Goal: Check status

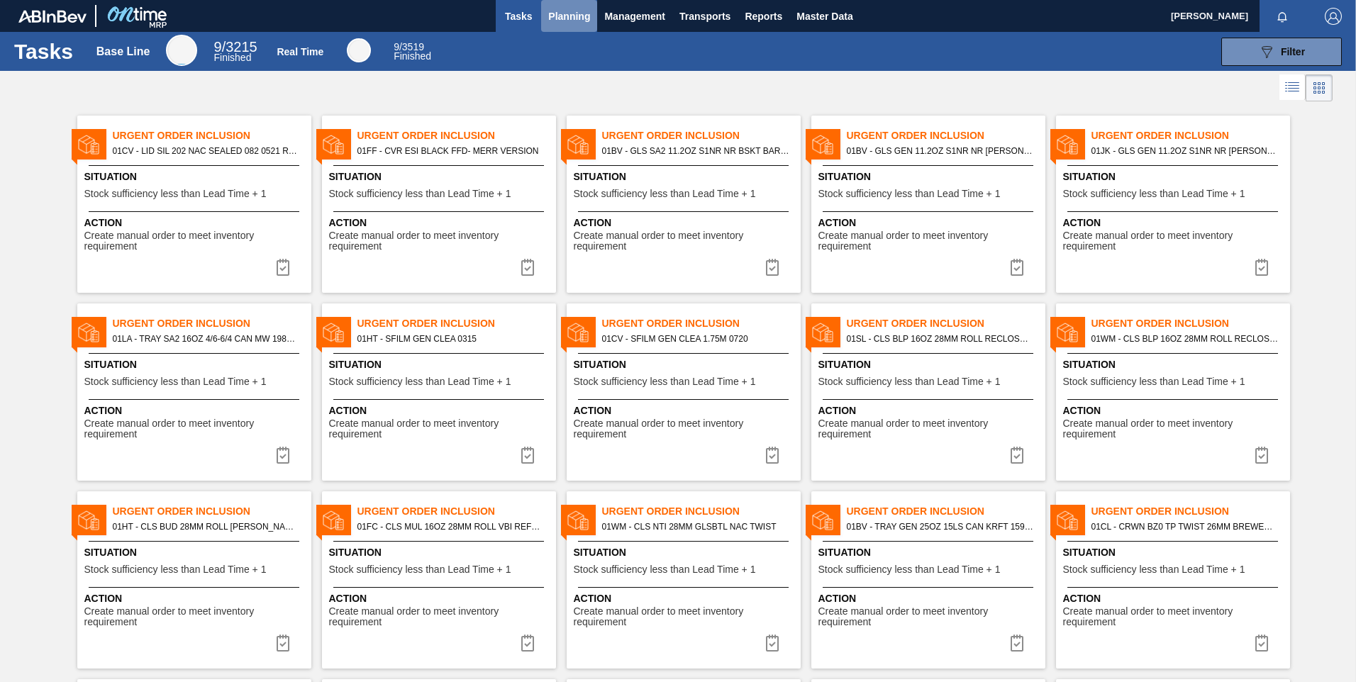
click at [577, 8] on span "Planning" at bounding box center [569, 16] width 42 height 17
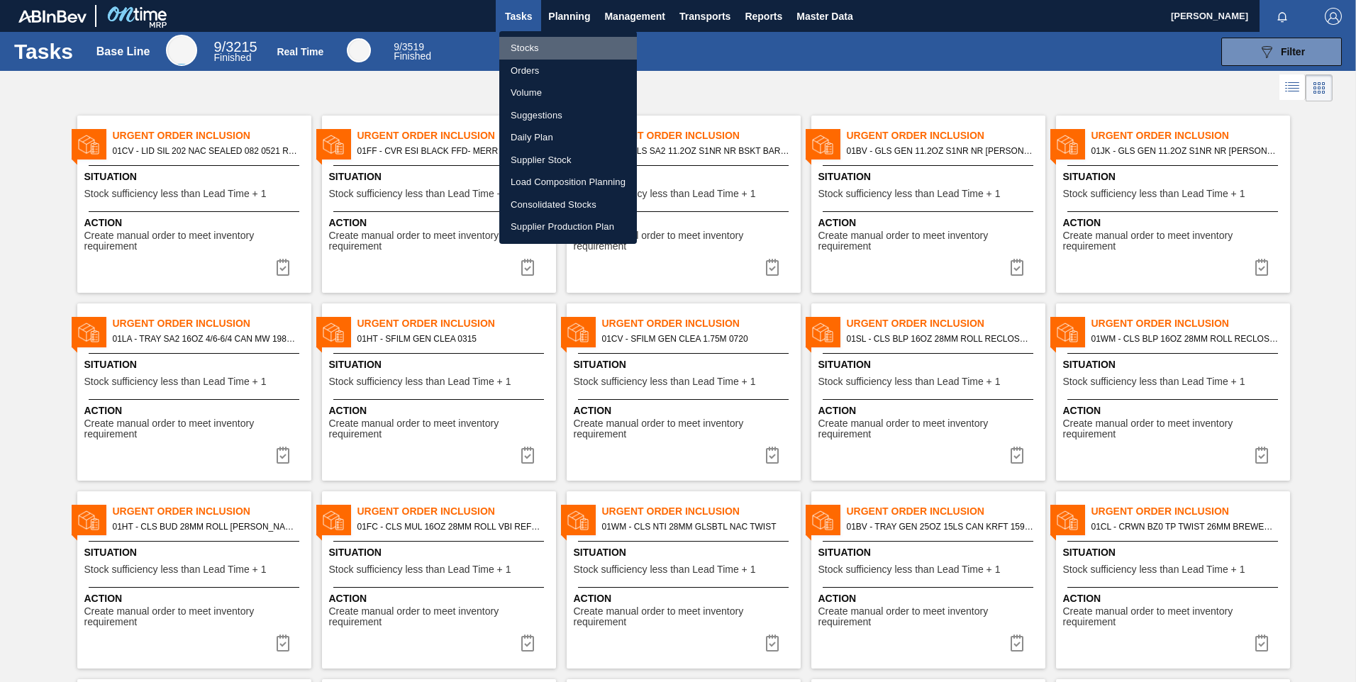
click at [536, 44] on li "Stocks" at bounding box center [568, 48] width 138 height 23
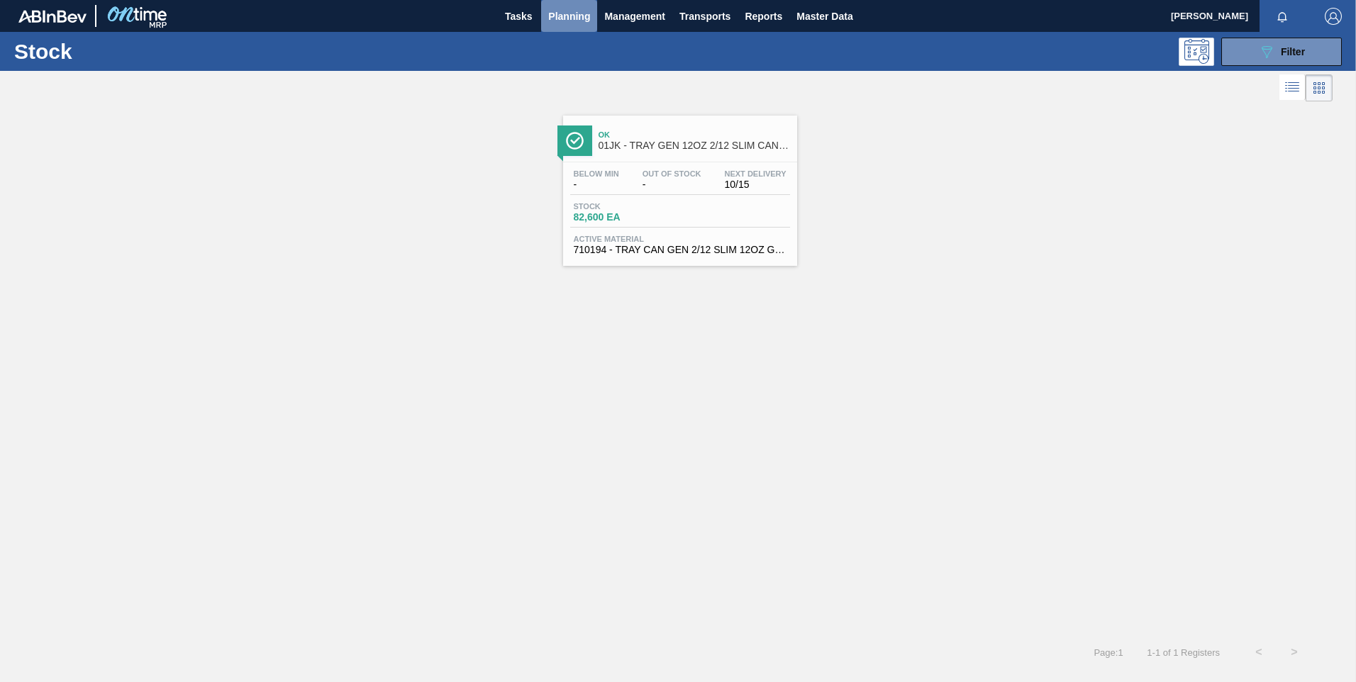
click at [556, 14] on span "Planning" at bounding box center [569, 16] width 42 height 17
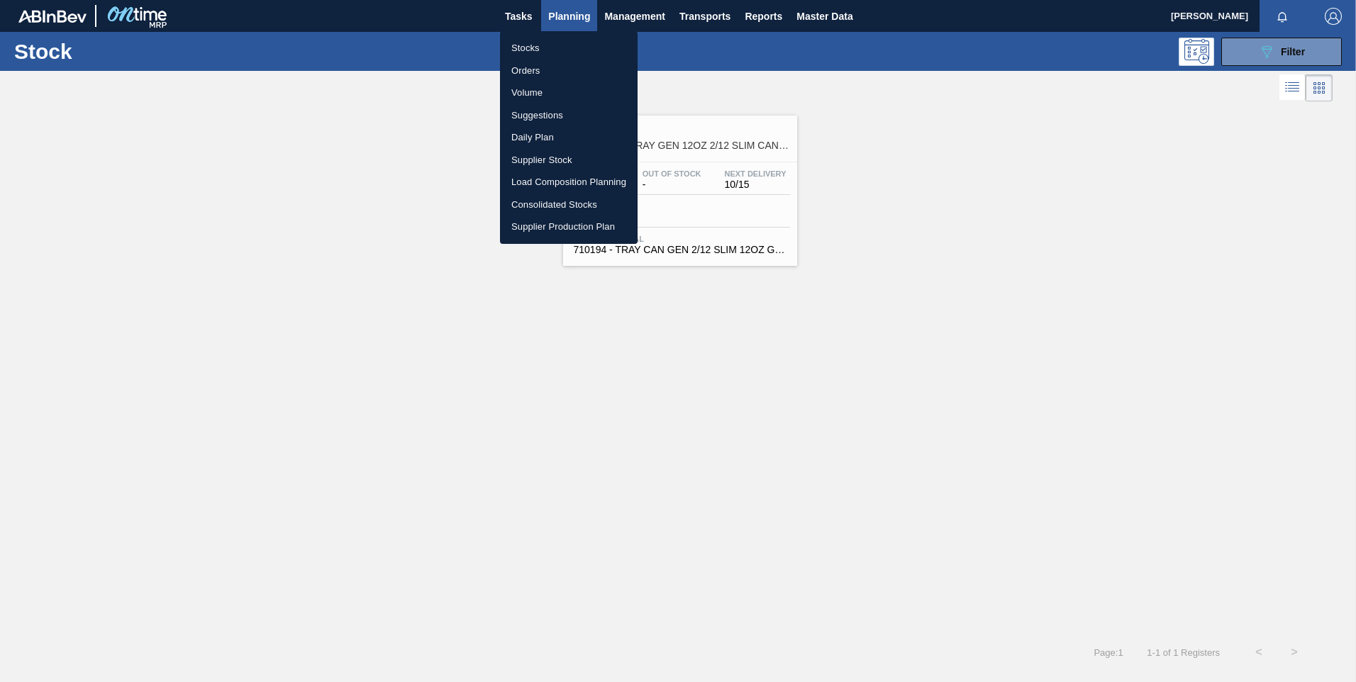
click at [1291, 62] on div at bounding box center [678, 341] width 1356 height 682
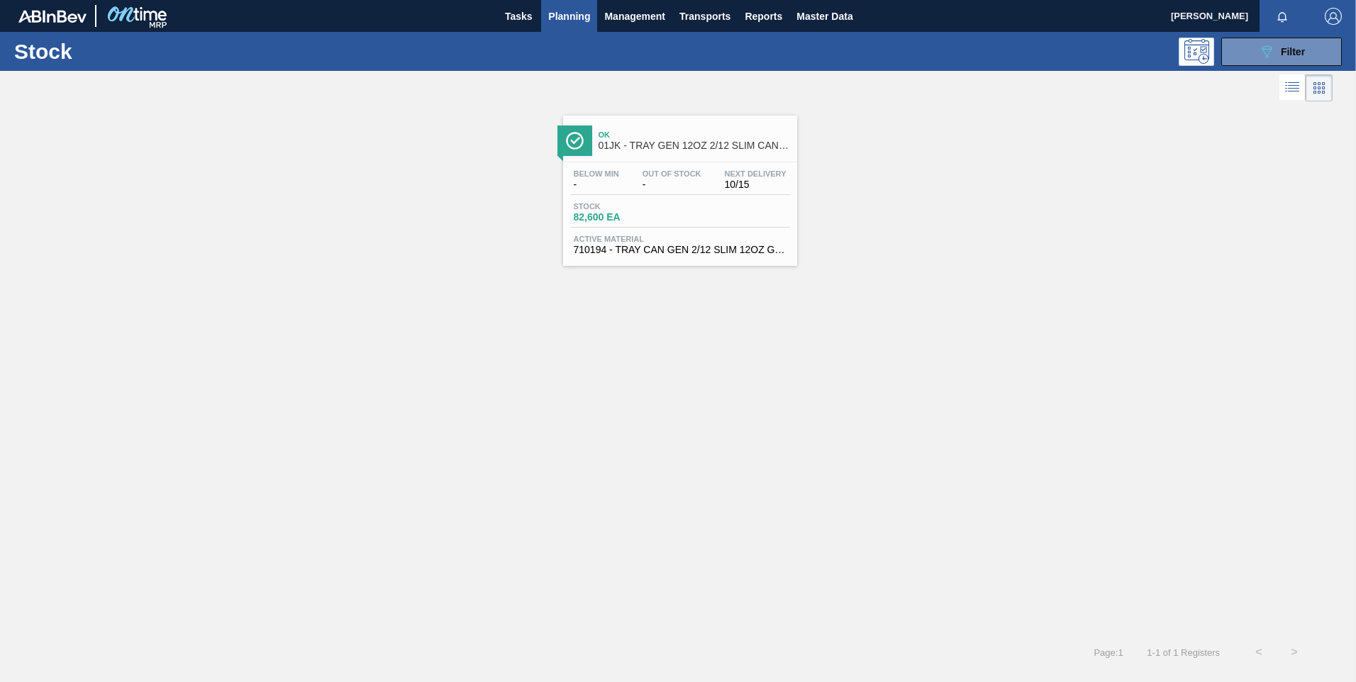
click at [1276, 0] on body "Tasks Planning Management Transports Reports Master Data Douglas Candido Mark a…" at bounding box center [678, 0] width 1356 height 0
click at [1266, 52] on icon "089F7B8B-B2A5-4AFE-B5C0-19BA573D28AC" at bounding box center [1267, 51] width 17 height 17
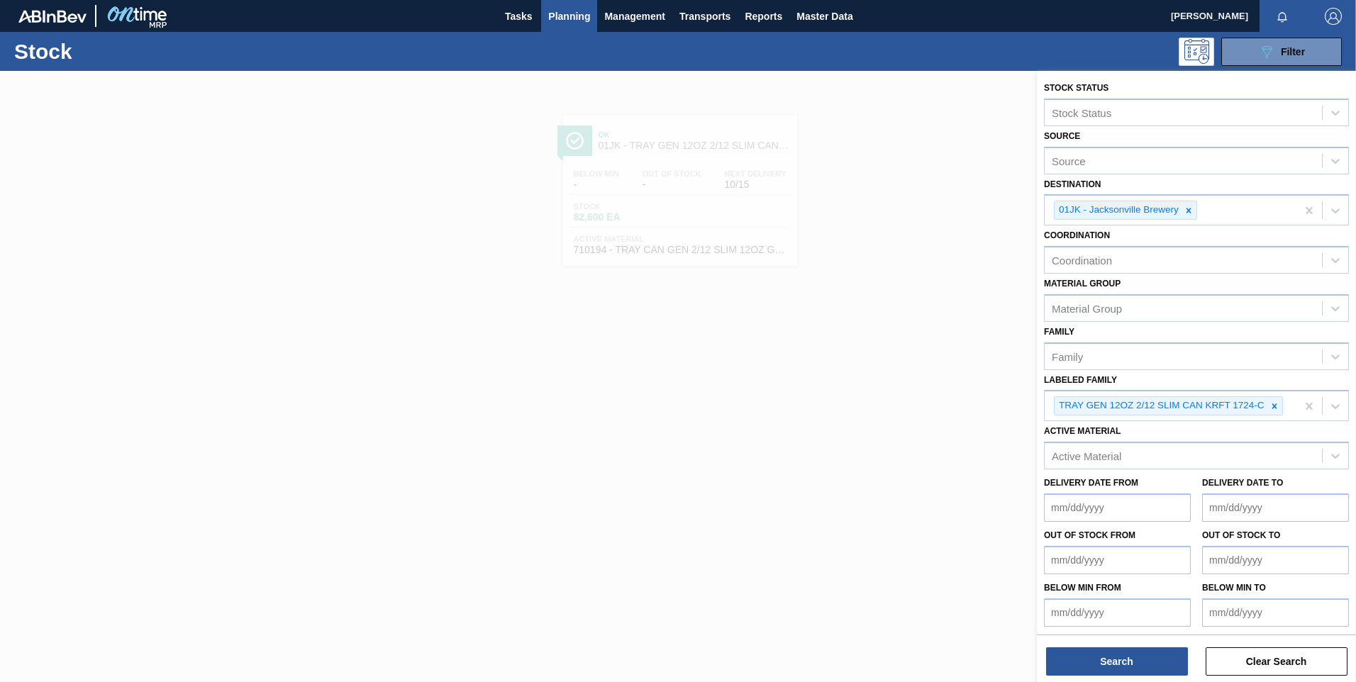
click at [568, 16] on span "Planning" at bounding box center [569, 16] width 42 height 17
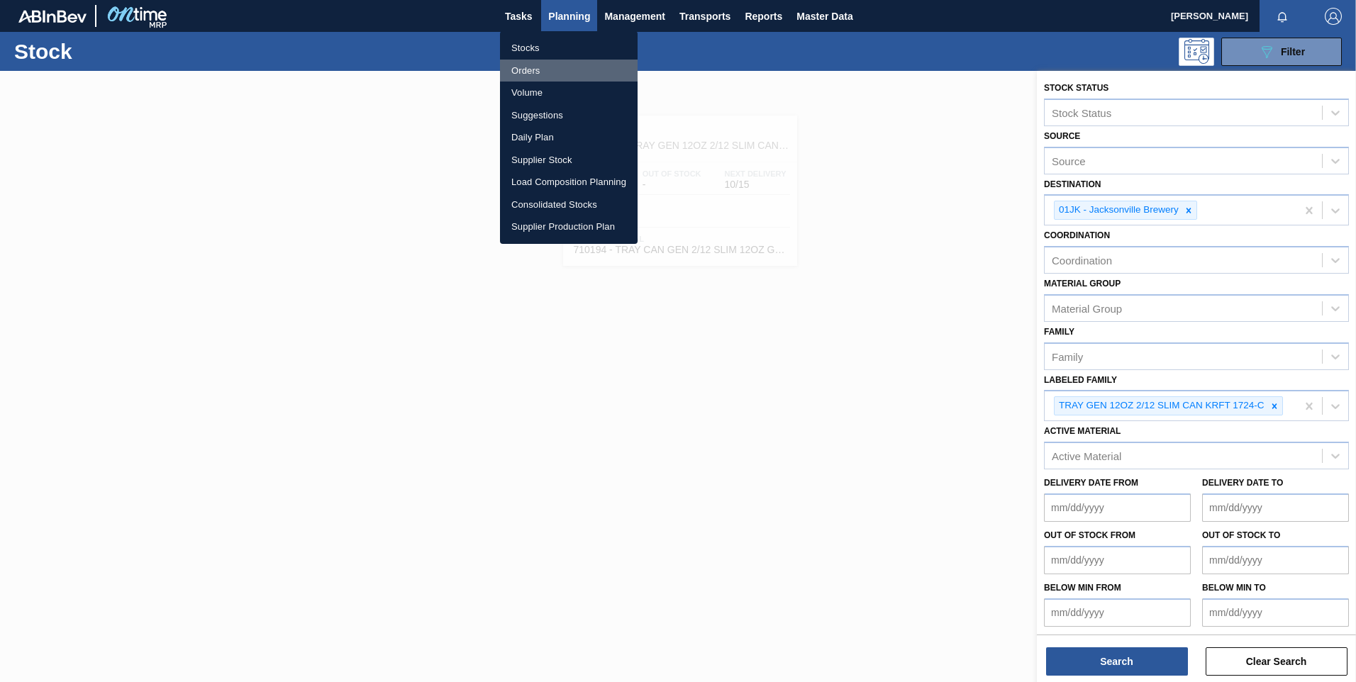
click at [533, 71] on li "Orders" at bounding box center [569, 71] width 138 height 23
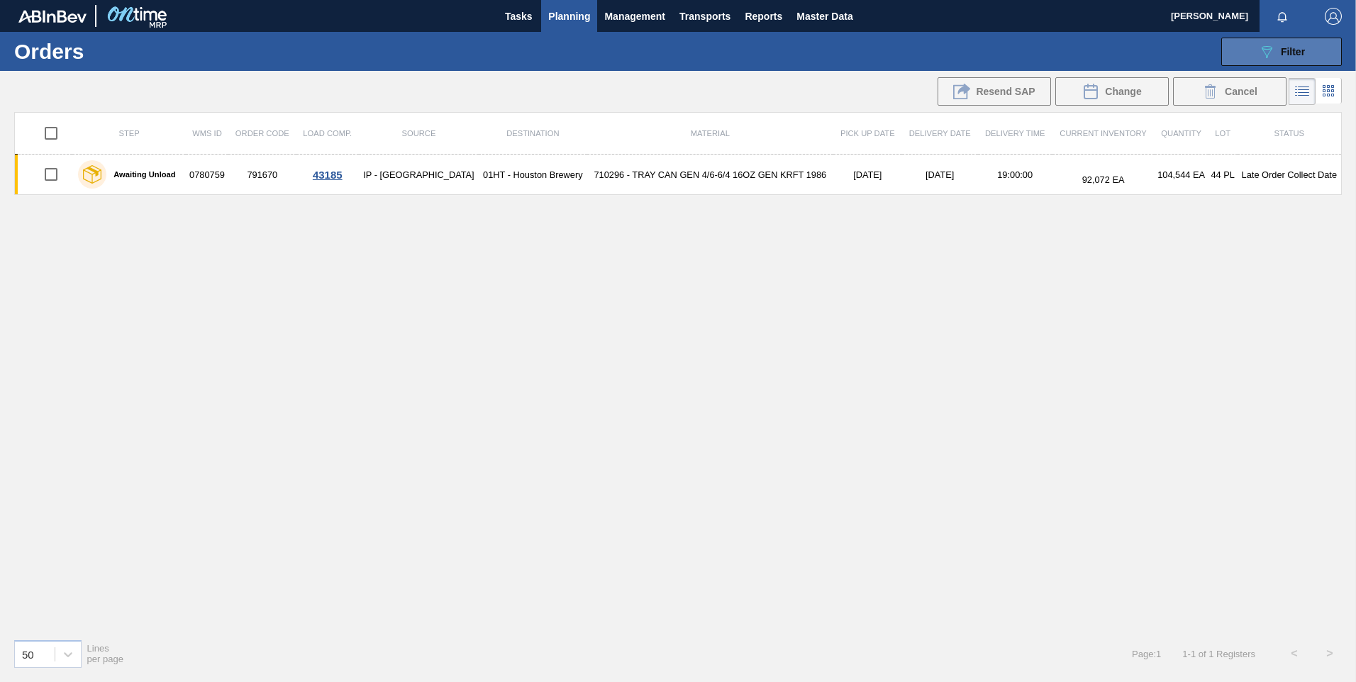
click at [1292, 59] on div "089F7B8B-B2A5-4AFE-B5C0-19BA573D28AC Filter" at bounding box center [1282, 51] width 47 height 17
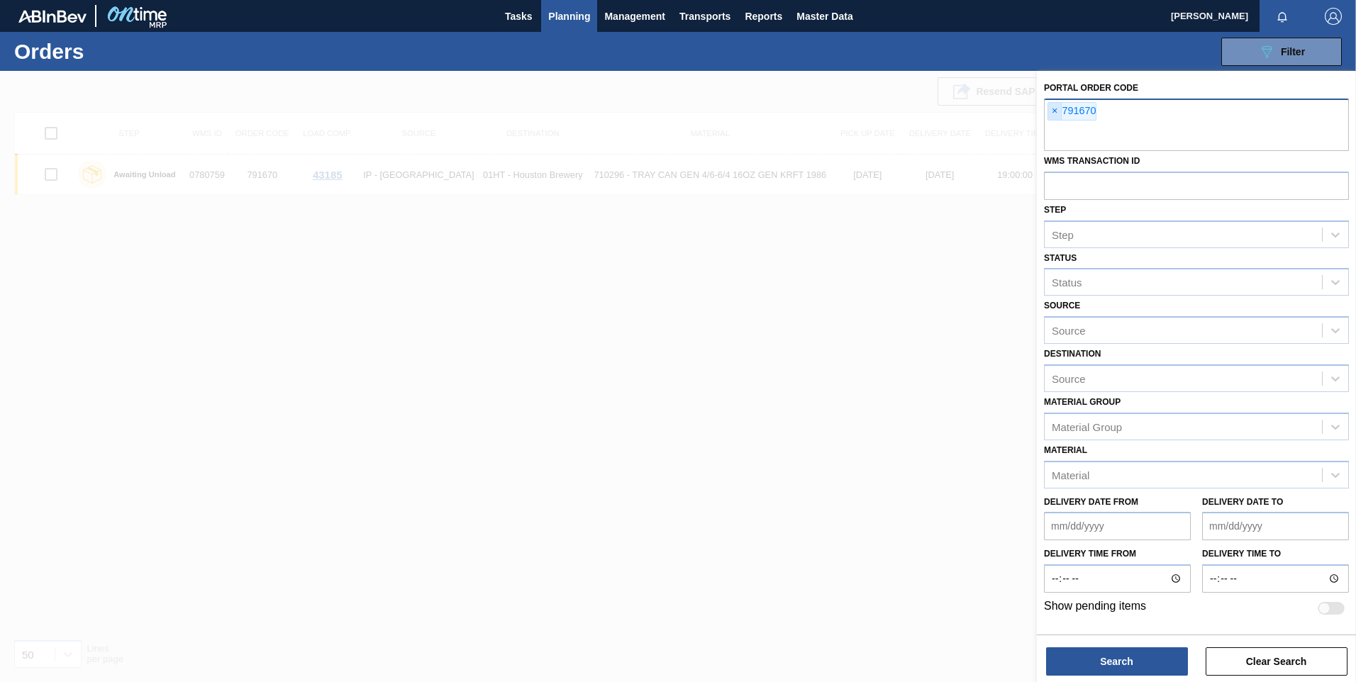
click at [1054, 110] on span "×" at bounding box center [1055, 111] width 13 height 17
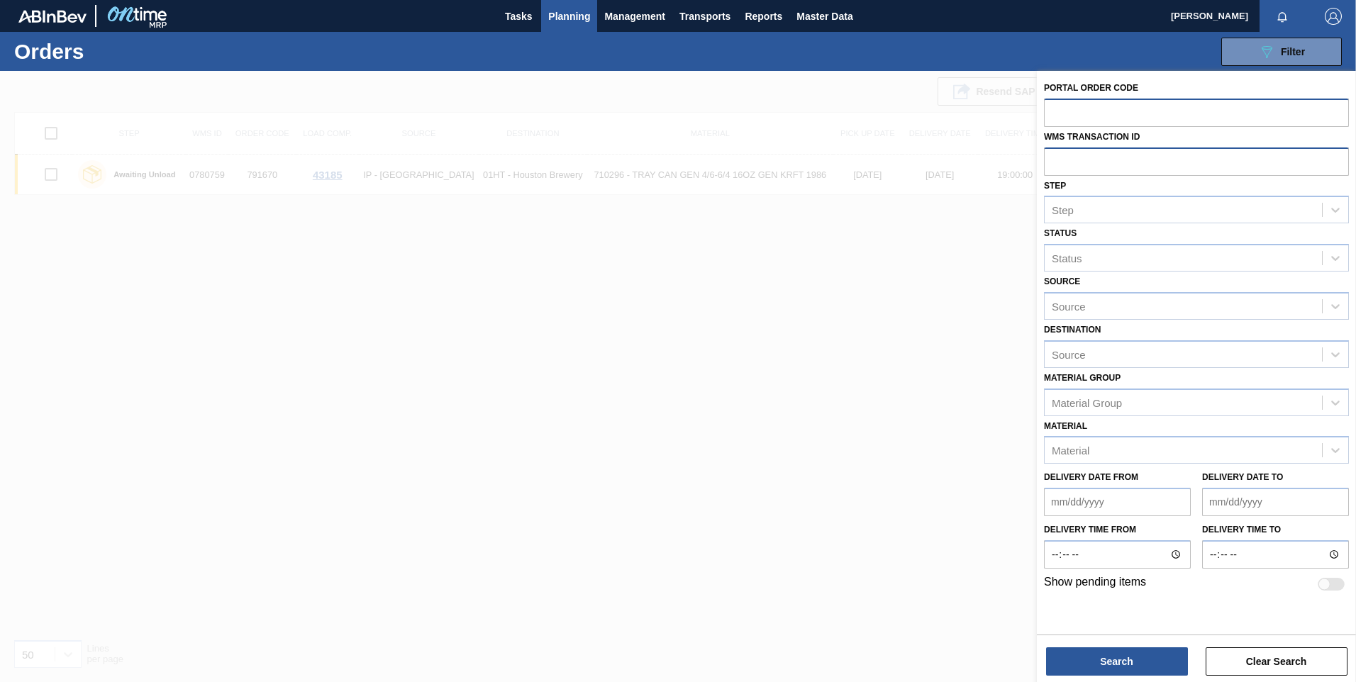
click at [1063, 162] on input "text" at bounding box center [1196, 161] width 305 height 27
paste input "0781652"
type input "0781652"
click at [1127, 672] on button "Search" at bounding box center [1117, 662] width 142 height 28
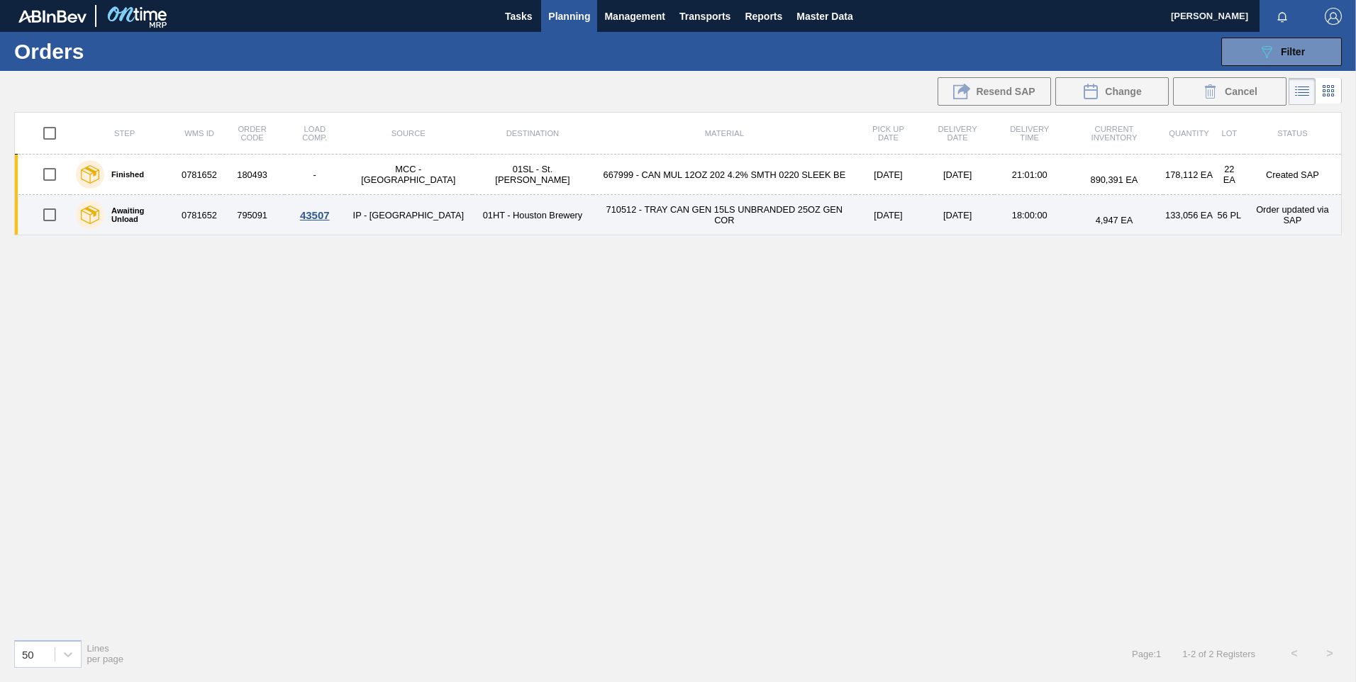
click at [529, 213] on td "01HT - Houston Brewery" at bounding box center [532, 215] width 121 height 40
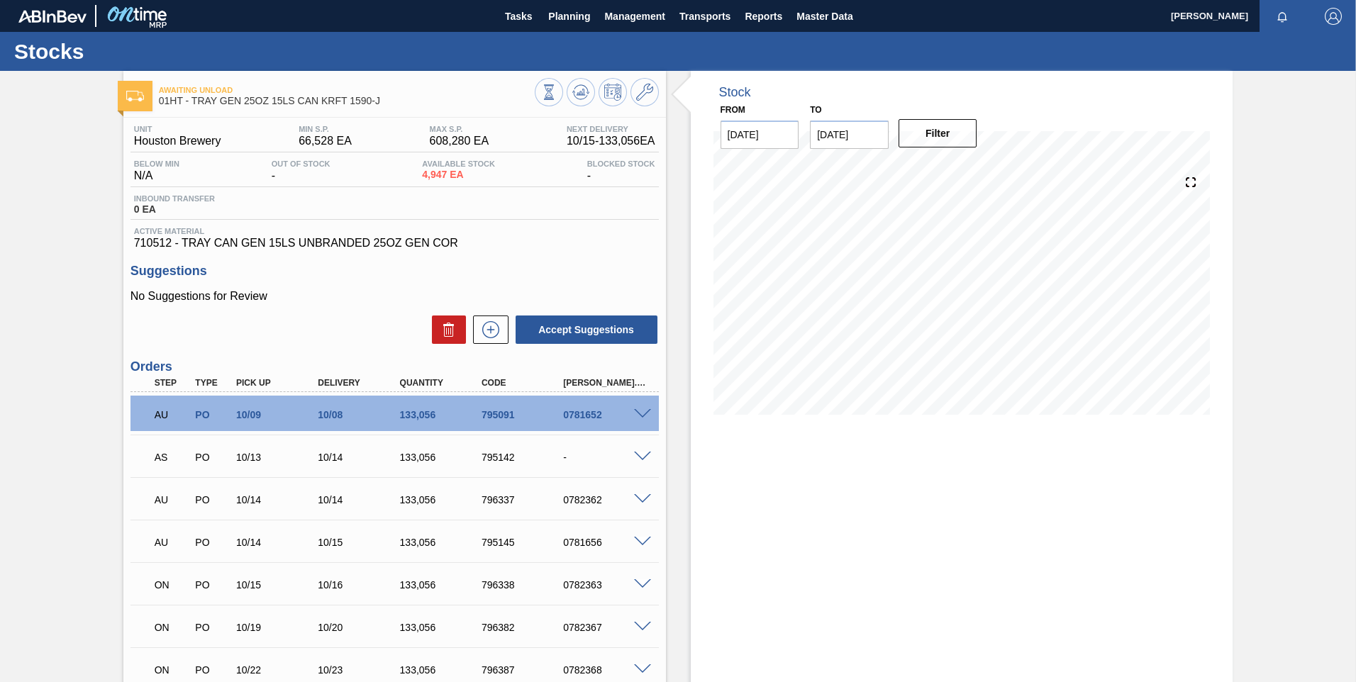
click at [635, 415] on span at bounding box center [642, 414] width 17 height 11
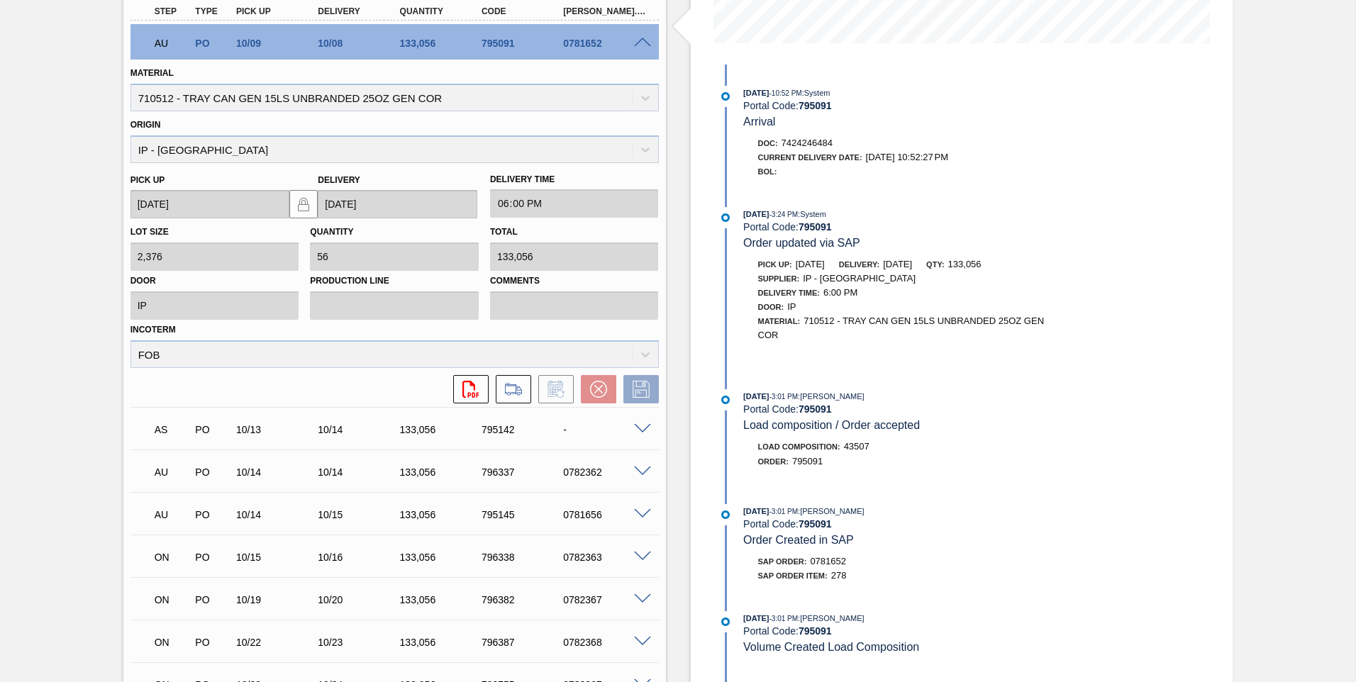
scroll to position [369, 0]
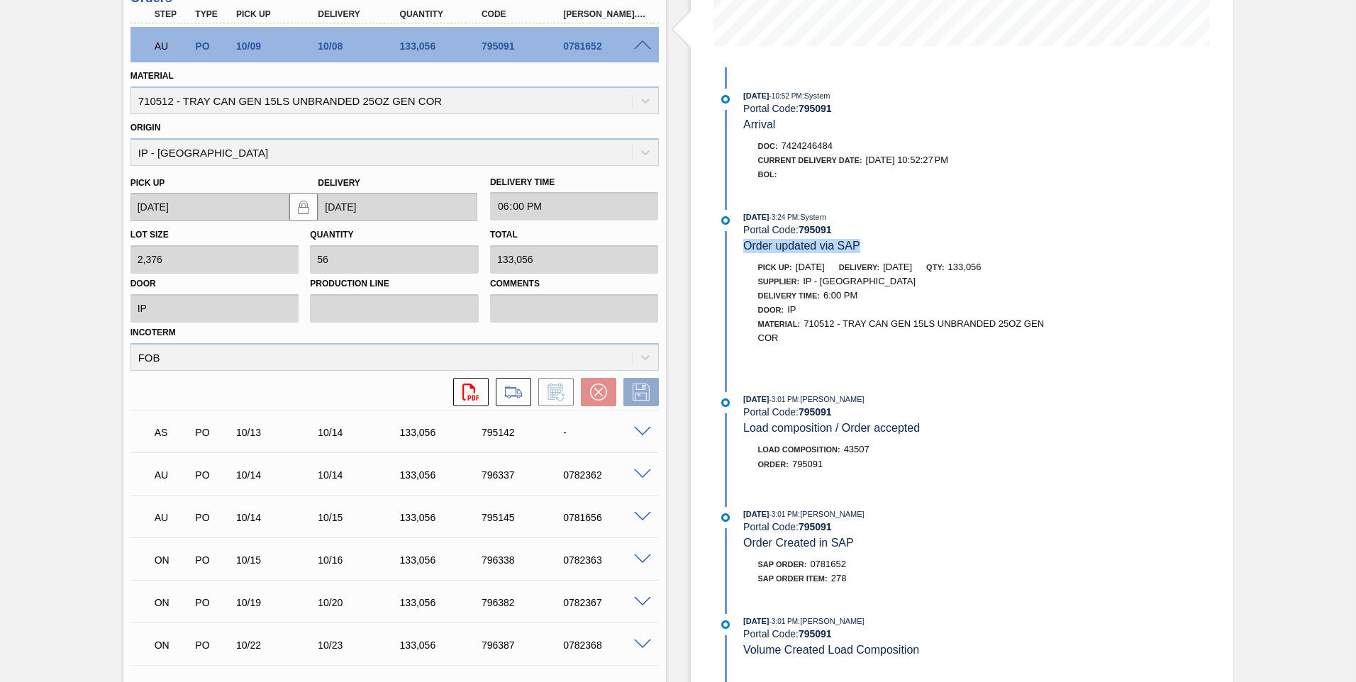
drag, startPoint x: 861, startPoint y: 247, endPoint x: 742, endPoint y: 246, distance: 118.5
click at [744, 246] on div "10/01/2025 - 3:24 PM : System Portal Code: 795091 Order updated via SAP" at bounding box center [912, 231] width 337 height 43
copy span "Order updated via SAP"
click at [868, 240] on div "10/01/2025 - 3:24 PM : System Portal Code: 795091 Order updated via SAP" at bounding box center [912, 231] width 337 height 43
drag, startPoint x: 863, startPoint y: 245, endPoint x: 740, endPoint y: 243, distance: 123.5
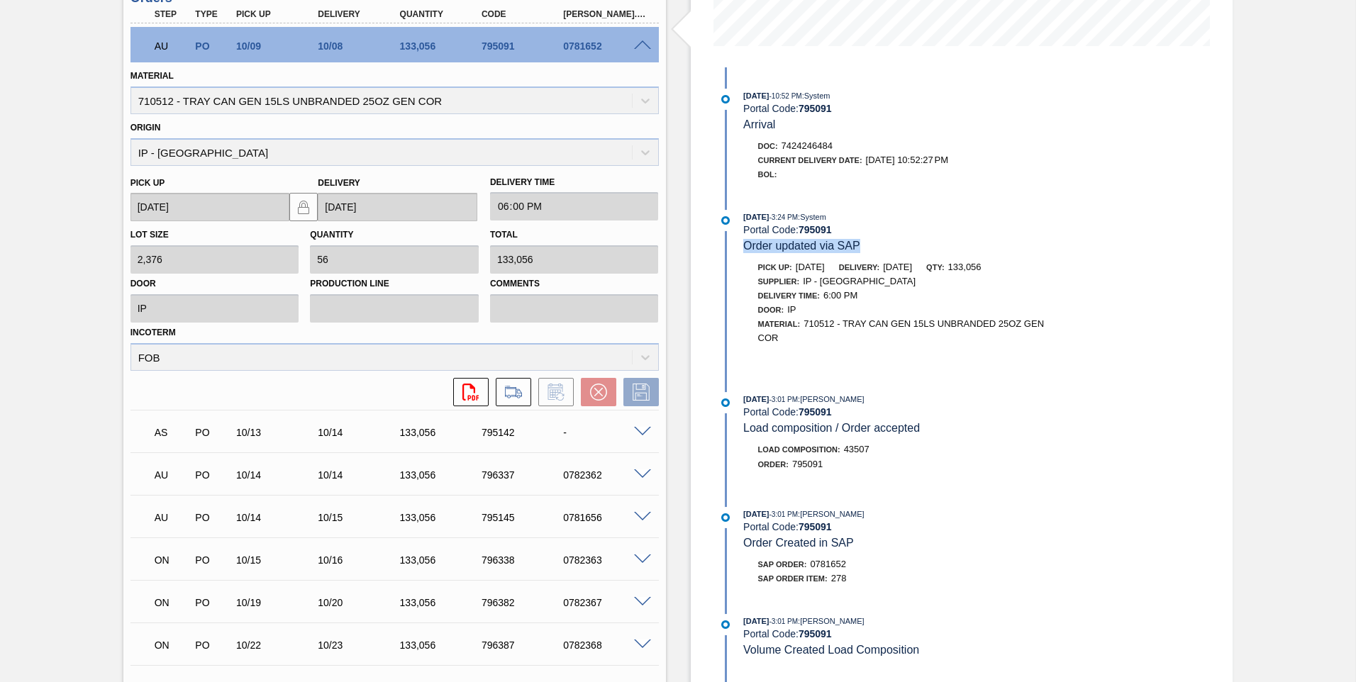
click at [740, 243] on div "10/01/2025 - 3:24 PM : System Portal Code: 795091 Order updated via SAP" at bounding box center [898, 231] width 365 height 43
copy span "Order updated via SAP"
click at [765, 306] on span "Door :" at bounding box center [771, 310] width 26 height 9
drag, startPoint x: 765, startPoint y: 306, endPoint x: 806, endPoint y: 307, distance: 41.2
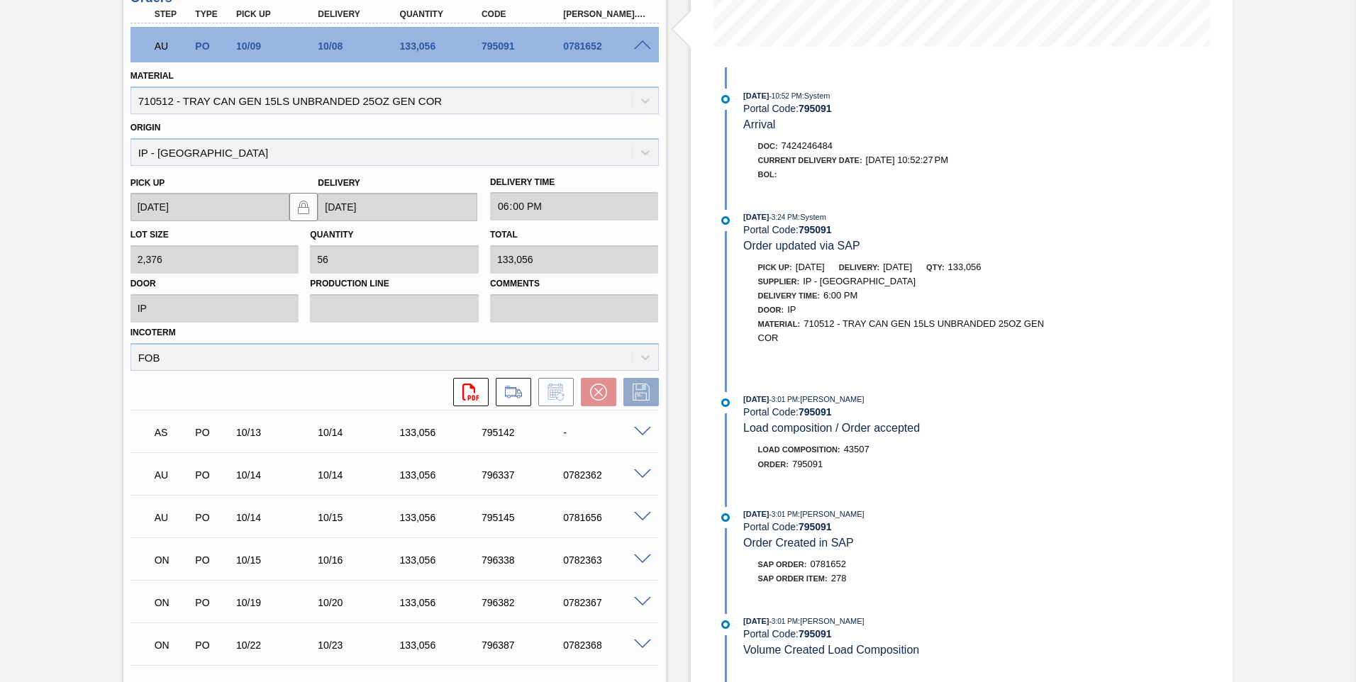
click at [806, 307] on div "Door : IP" at bounding box center [912, 310] width 337 height 14
drag, startPoint x: 757, startPoint y: 308, endPoint x: 781, endPoint y: 311, distance: 24.3
click at [781, 311] on span "Door :" at bounding box center [771, 310] width 26 height 9
copy span "Door"
click at [1132, 400] on div "Stock From 10/15/2025 to 10/29/2025 Filter 10/09/2025 - 10:52 PM : System Porta…" at bounding box center [962, 263] width 543 height 1122
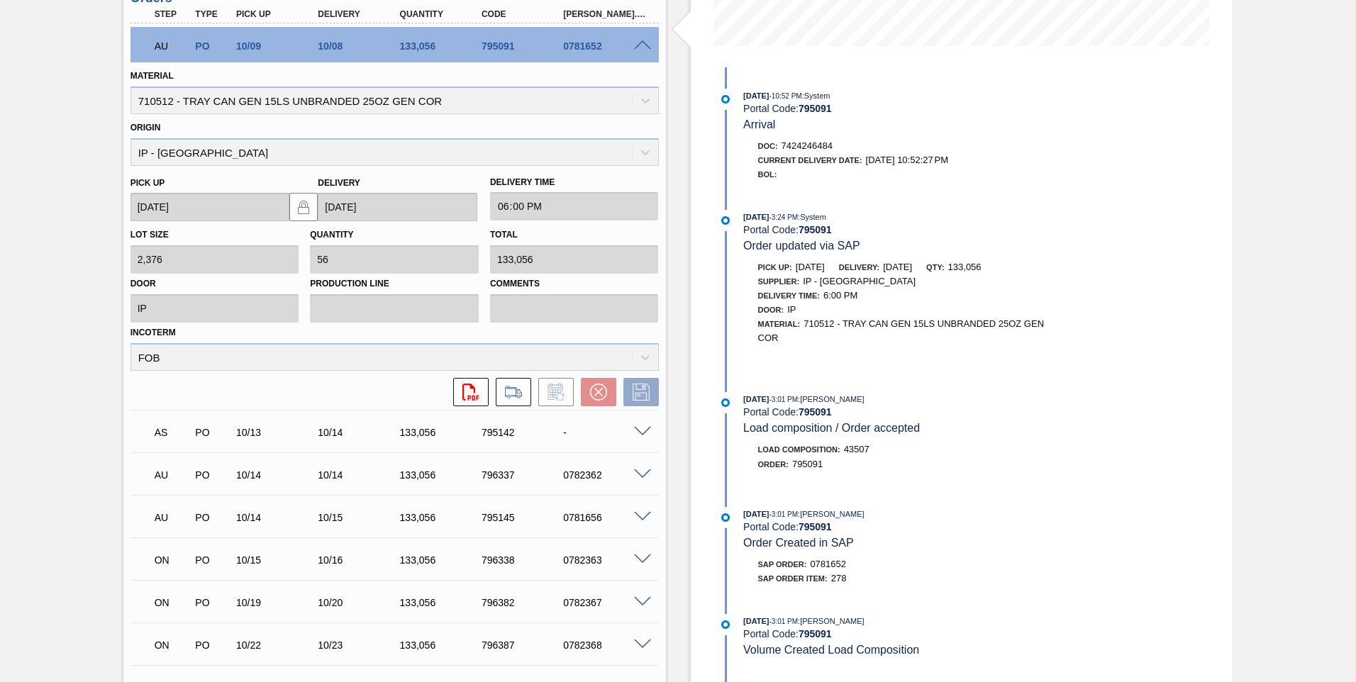
click at [75, 198] on div "Awaiting Unload 01HT - TRAY GEN 25OZ 15LS CAN KRFT 1590-J Unit Houston Brewery …" at bounding box center [678, 263] width 1356 height 1122
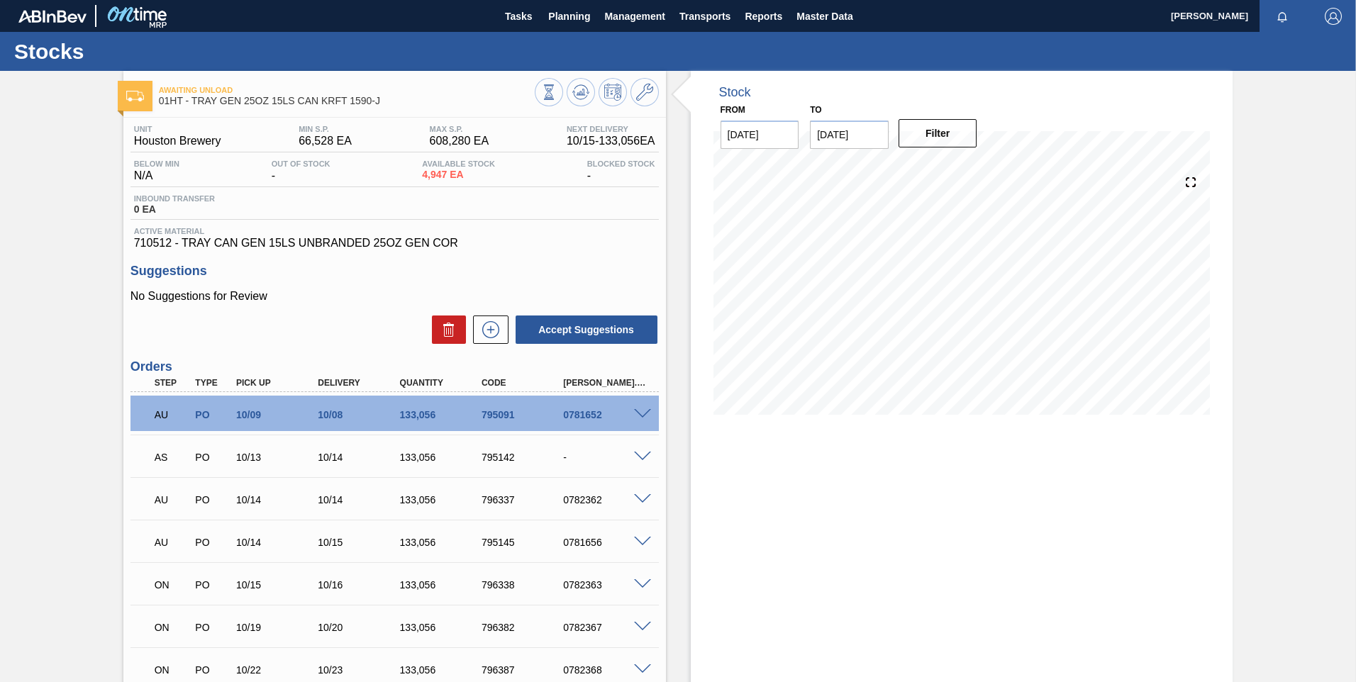
click at [641, 414] on span at bounding box center [642, 414] width 17 height 11
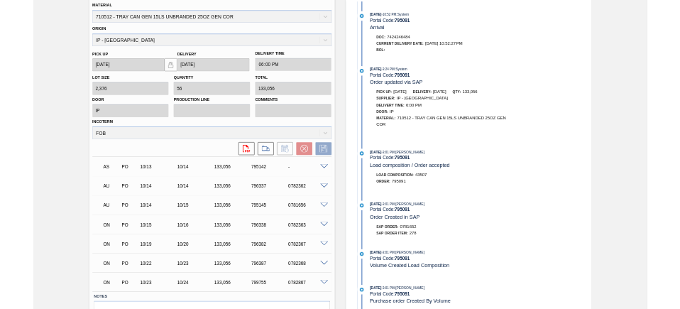
scroll to position [355, 0]
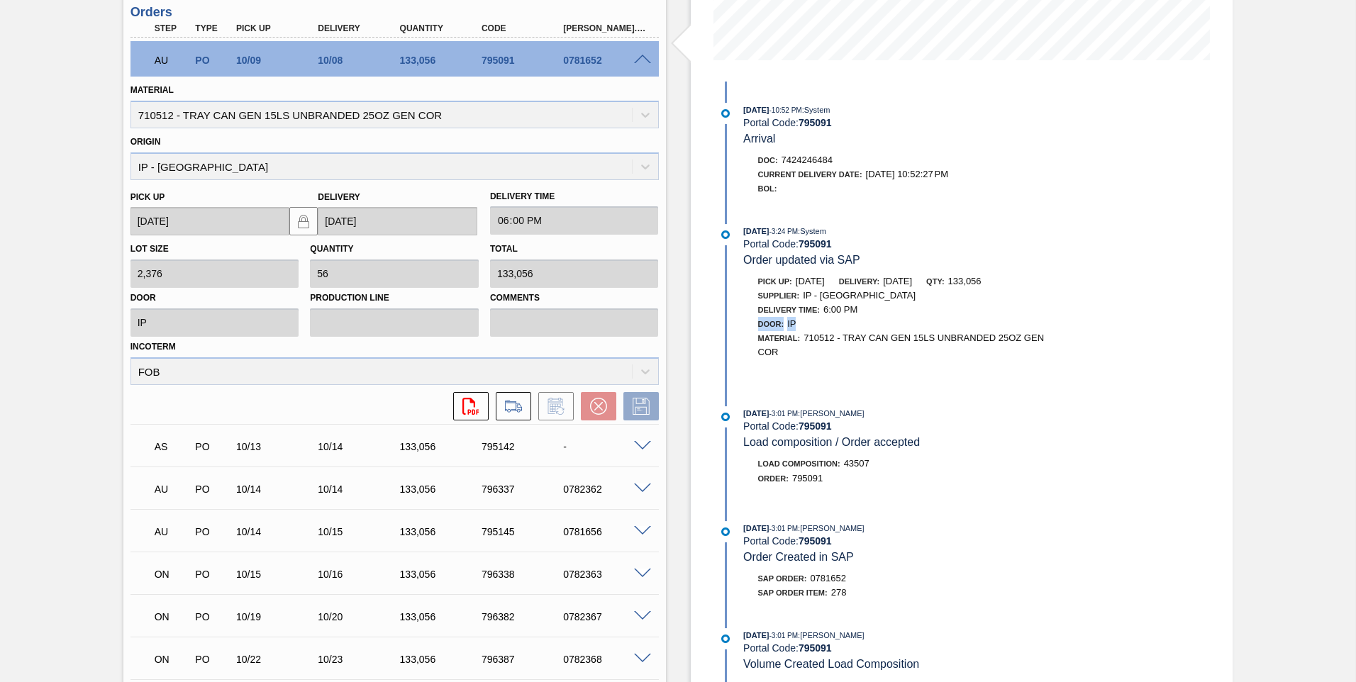
drag, startPoint x: 747, startPoint y: 324, endPoint x: 803, endPoint y: 324, distance: 56.0
click at [803, 324] on div "Door : IP" at bounding box center [912, 324] width 337 height 14
drag, startPoint x: 803, startPoint y: 324, endPoint x: 818, endPoint y: 364, distance: 42.4
click at [818, 364] on div "Pick up: [DATE] Delivery: [DATE] Qty: 133,056 Supplier: IP - [GEOGRAPHIC_DATA] …" at bounding box center [898, 327] width 365 height 104
